Goal: Information Seeking & Learning: Learn about a topic

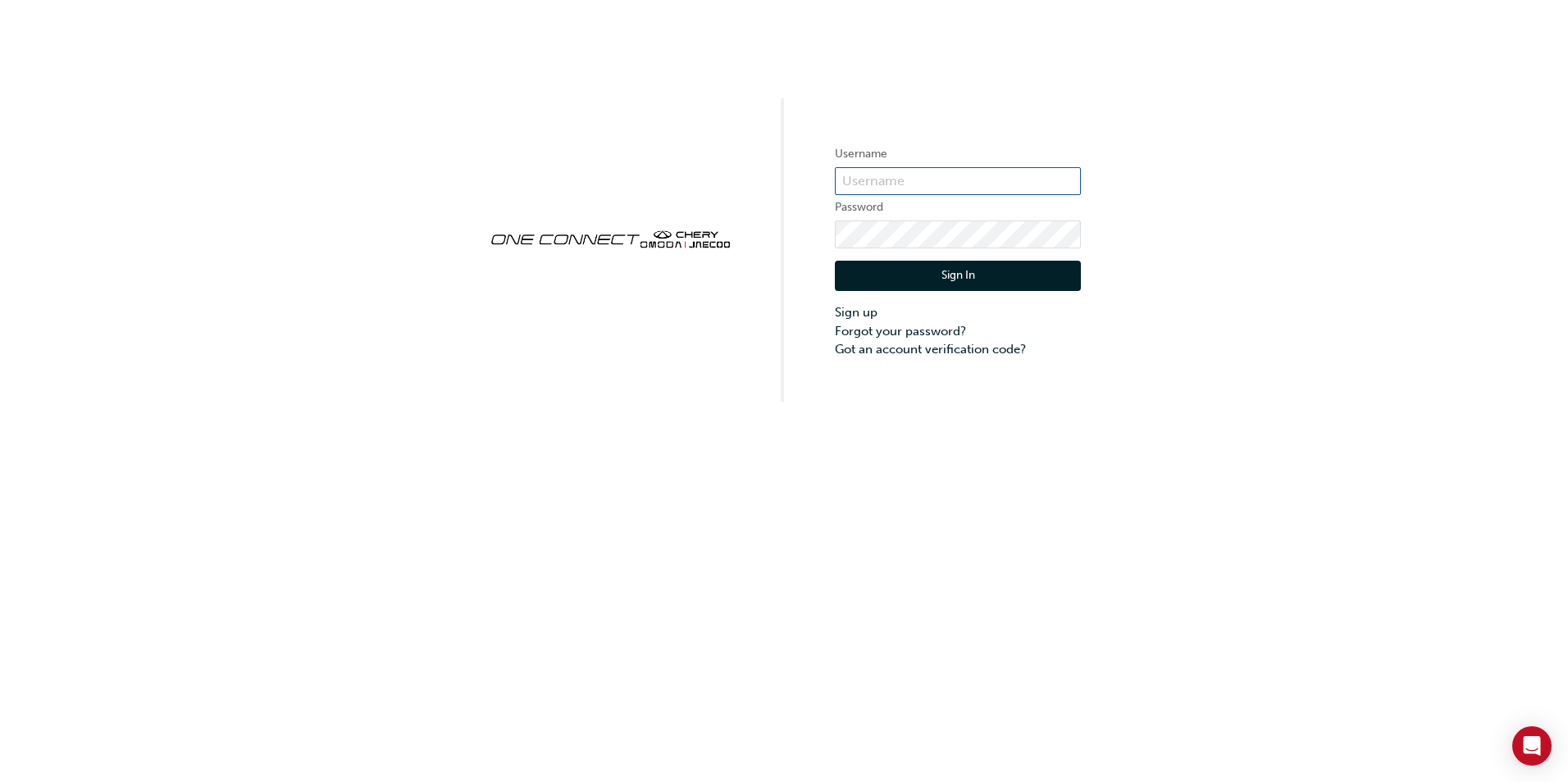
type input "ONE00067"
click at [959, 273] on button "Sign In" at bounding box center [957, 276] width 246 height 31
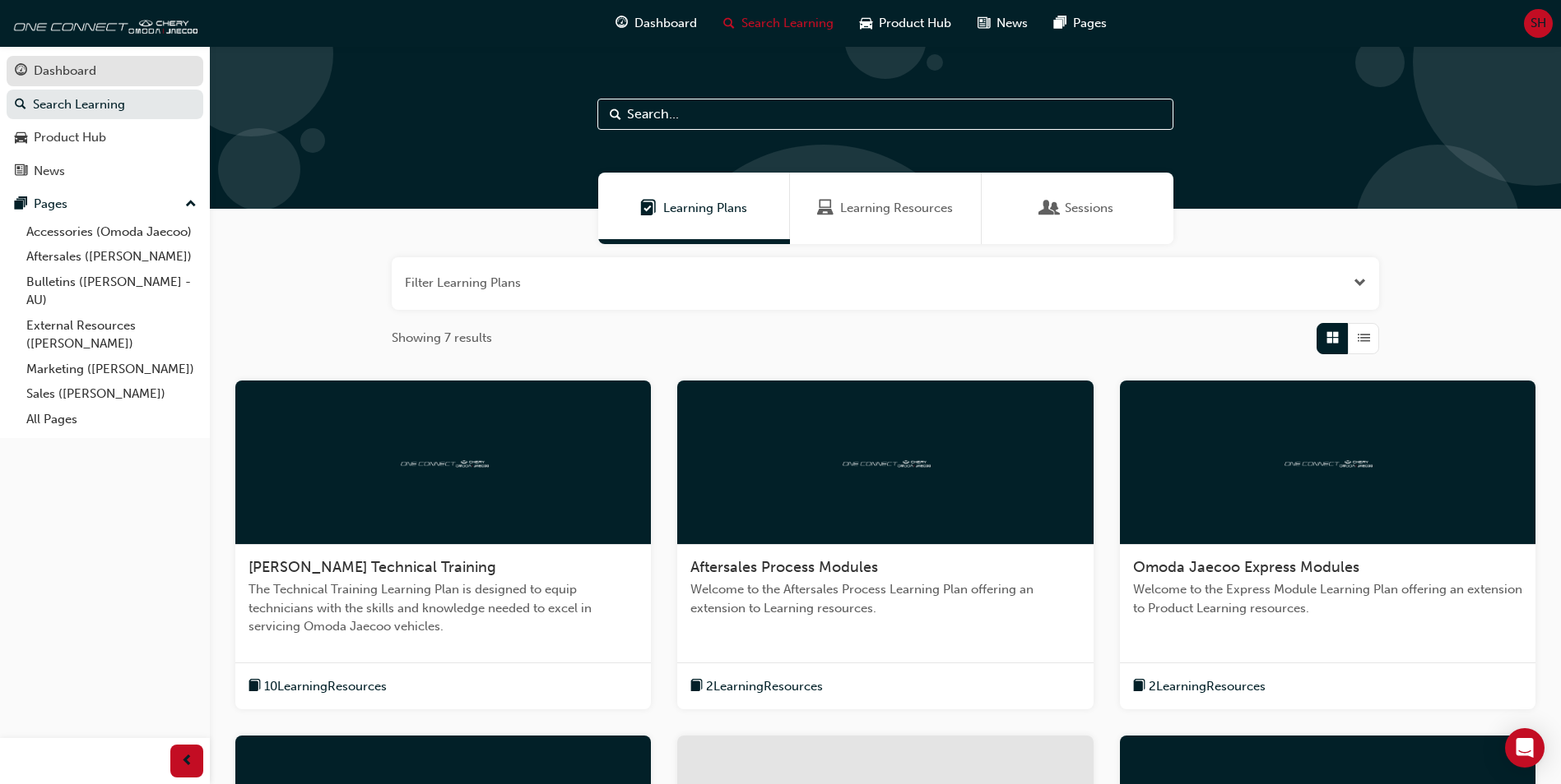
click at [53, 69] on div "Dashboard" at bounding box center [65, 71] width 63 height 19
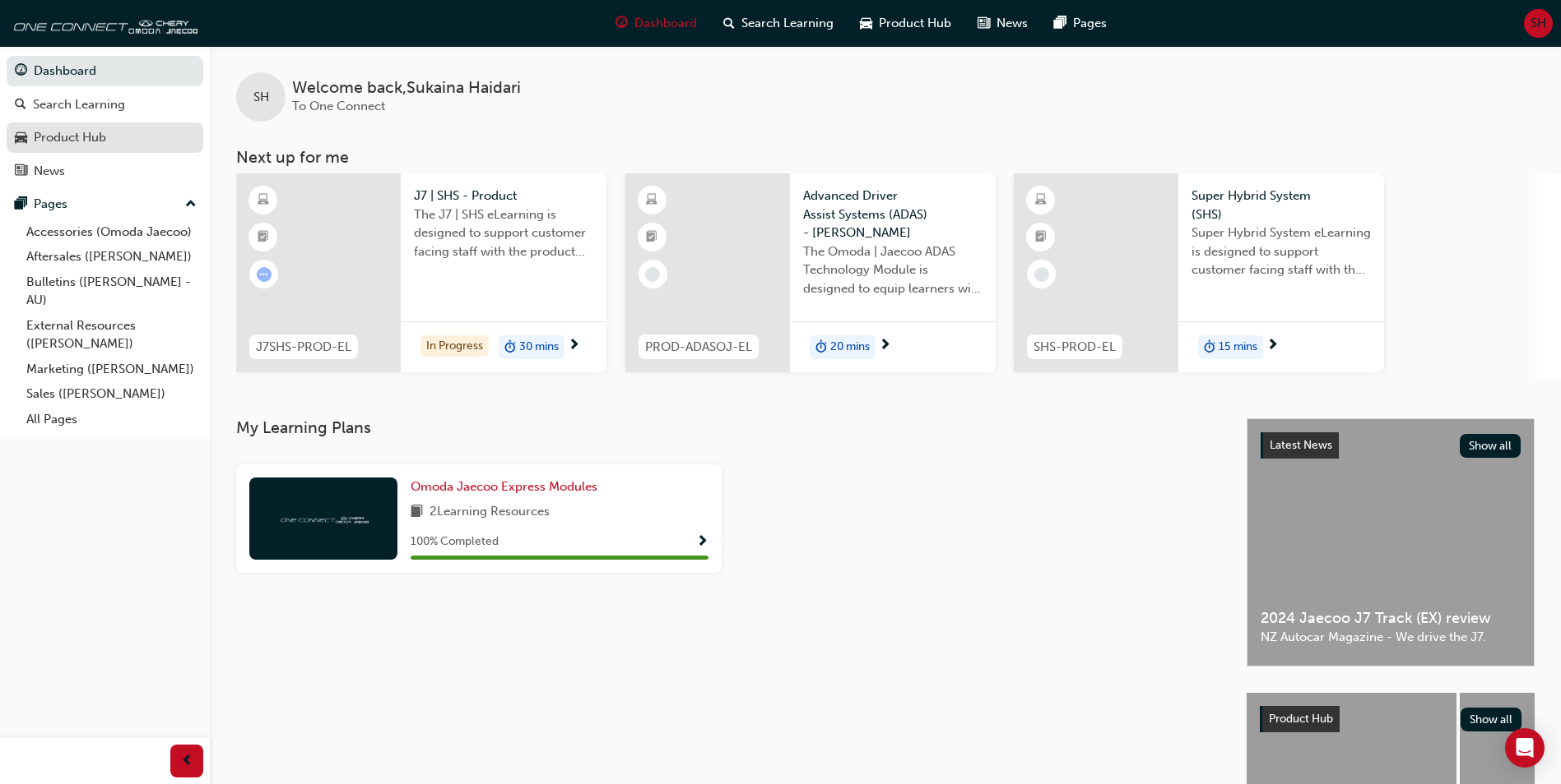
click at [88, 143] on div "Product Hub" at bounding box center [70, 137] width 73 height 19
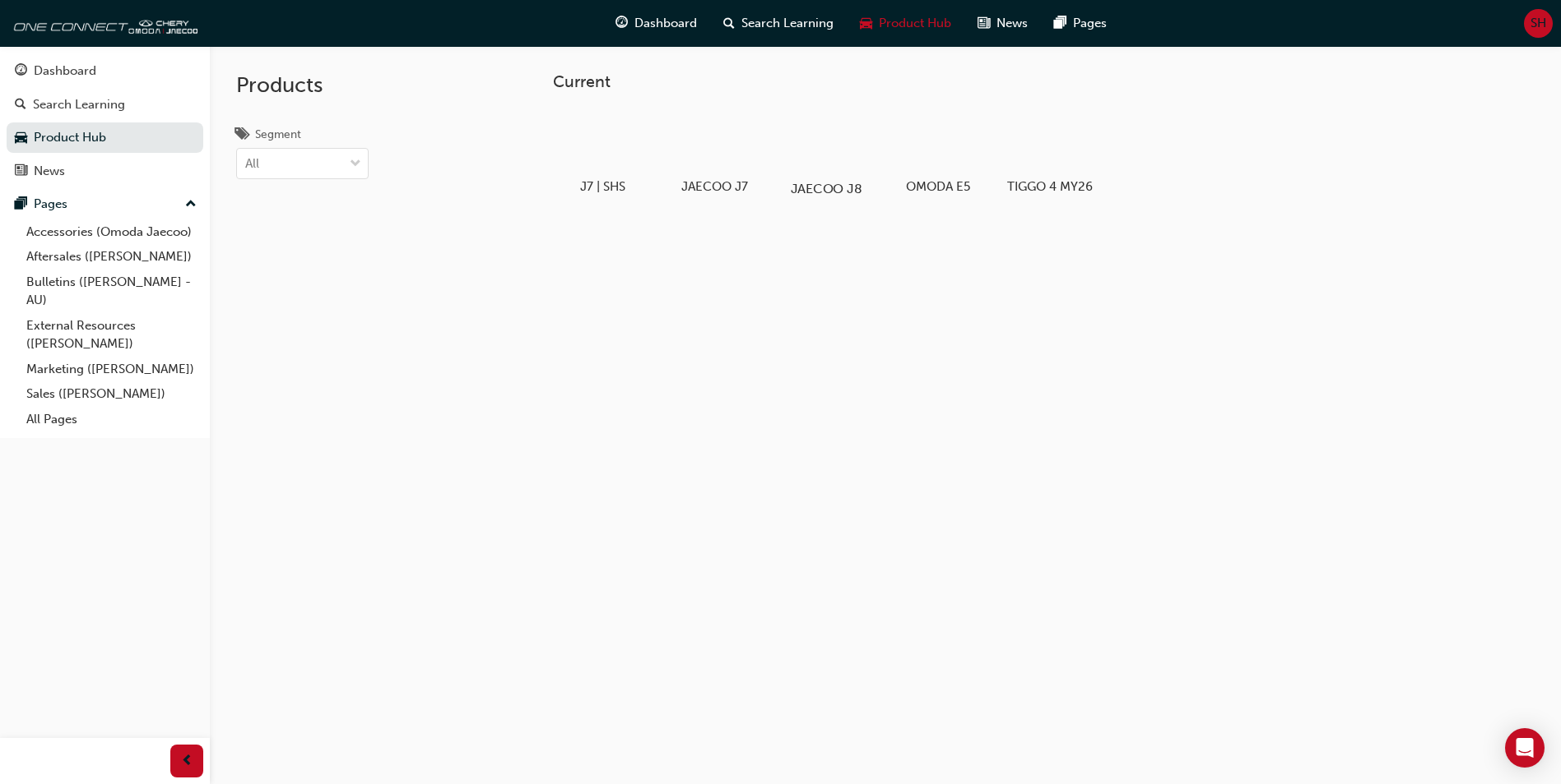
click at [846, 152] on div at bounding box center [826, 141] width 91 height 65
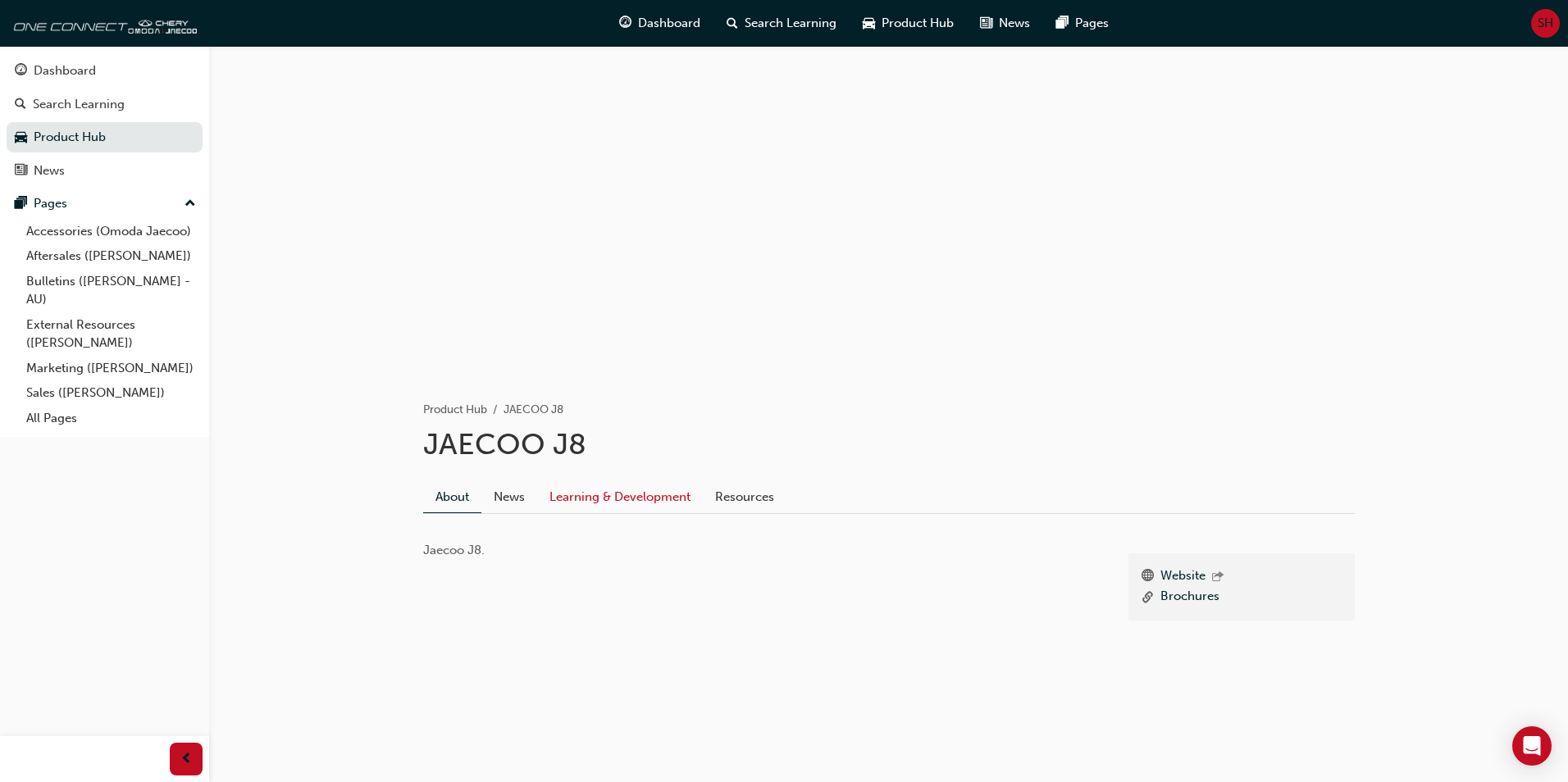
click at [590, 500] on link "Learning & Development" at bounding box center [620, 496] width 166 height 31
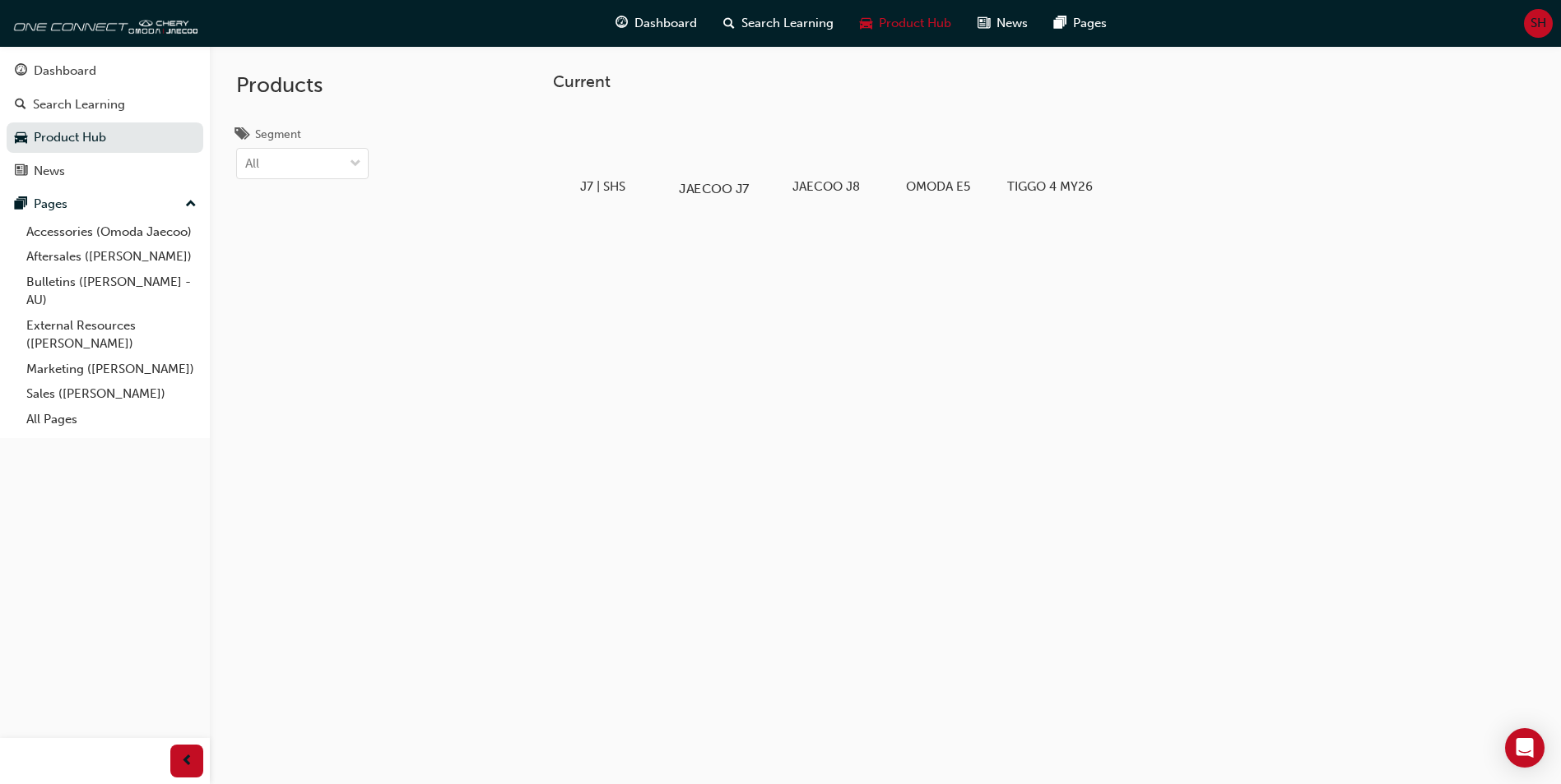
click at [705, 156] on div at bounding box center [714, 141] width 91 height 65
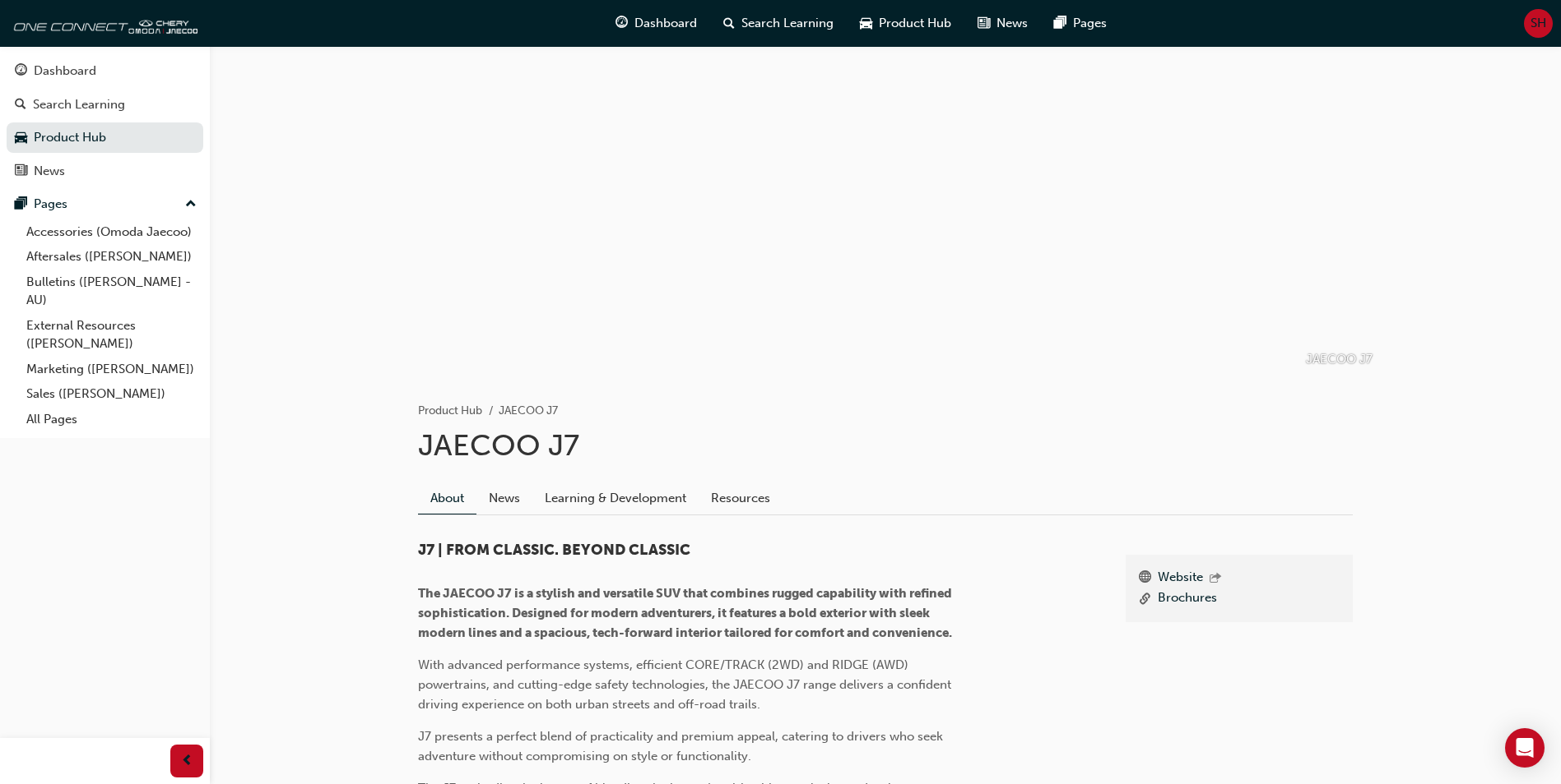
click at [575, 450] on h1 "JAECOO J7" at bounding box center [885, 445] width 935 height 36
click at [491, 529] on div "Website Brochures J7 | FROM CLASSIC. BEYOND CLASSIC The JAECOO J7 is a stylish …" at bounding box center [885, 670] width 935 height 283
click at [490, 541] on span "J7 | FROM CLASSIC. BEYOND CLASSIC" at bounding box center [555, 550] width 272 height 18
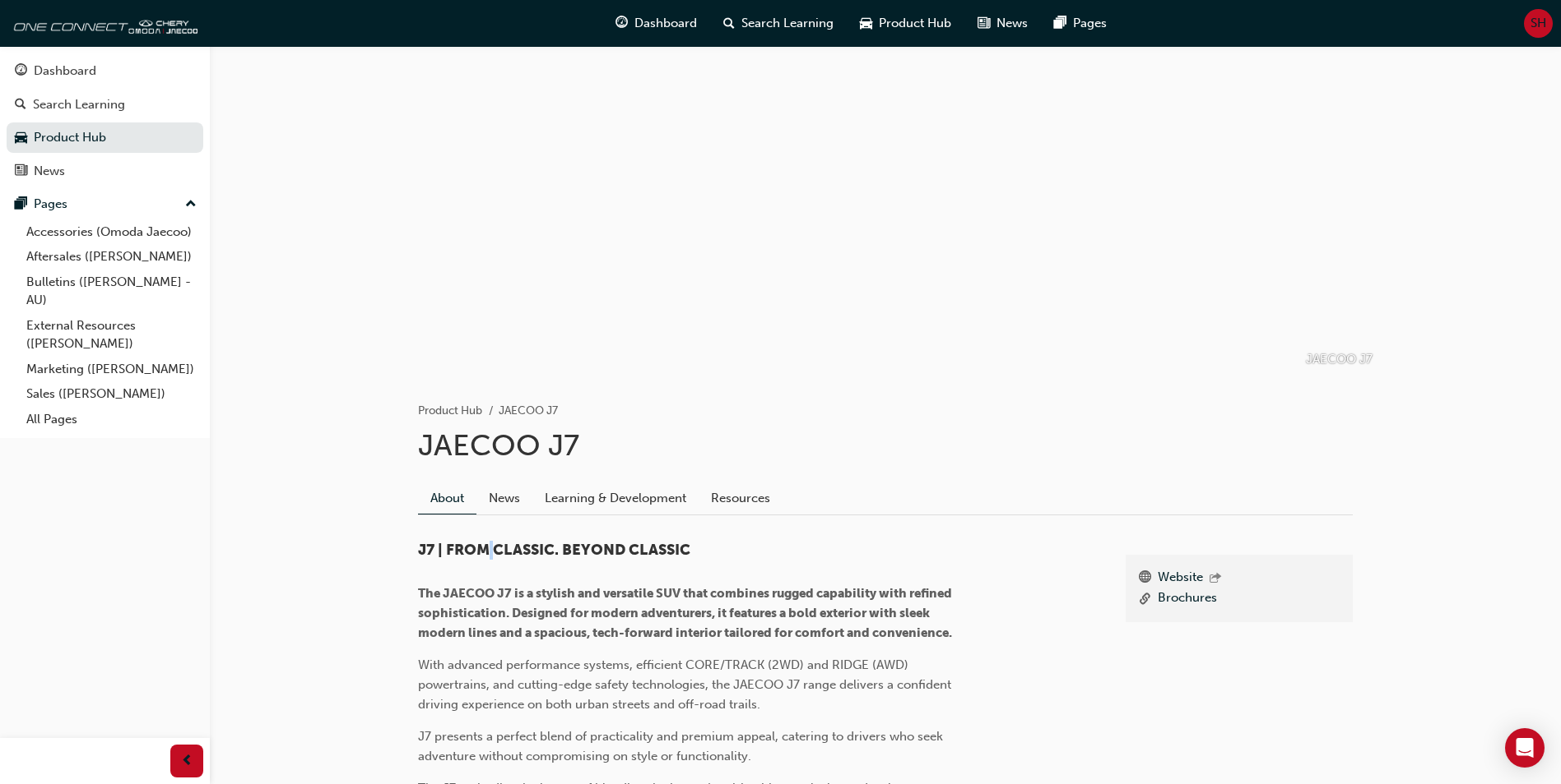
drag, startPoint x: 490, startPoint y: 540, endPoint x: 481, endPoint y: 542, distance: 9.2
click at [481, 542] on span "J7 | FROM CLASSIC. BEYOND CLASSIC" at bounding box center [555, 550] width 272 height 18
drag, startPoint x: 481, startPoint y: 542, endPoint x: 450, endPoint y: 546, distance: 31.3
click at [450, 546] on span "J7 | FROM CLASSIC. BEYOND CLASSIC" at bounding box center [555, 550] width 272 height 18
click at [432, 641] on span "The JAECOO J7 is a stylish and versatile SUV that combines rugged capability wi…" at bounding box center [686, 613] width 537 height 54
